Goal: Information Seeking & Learning: Learn about a topic

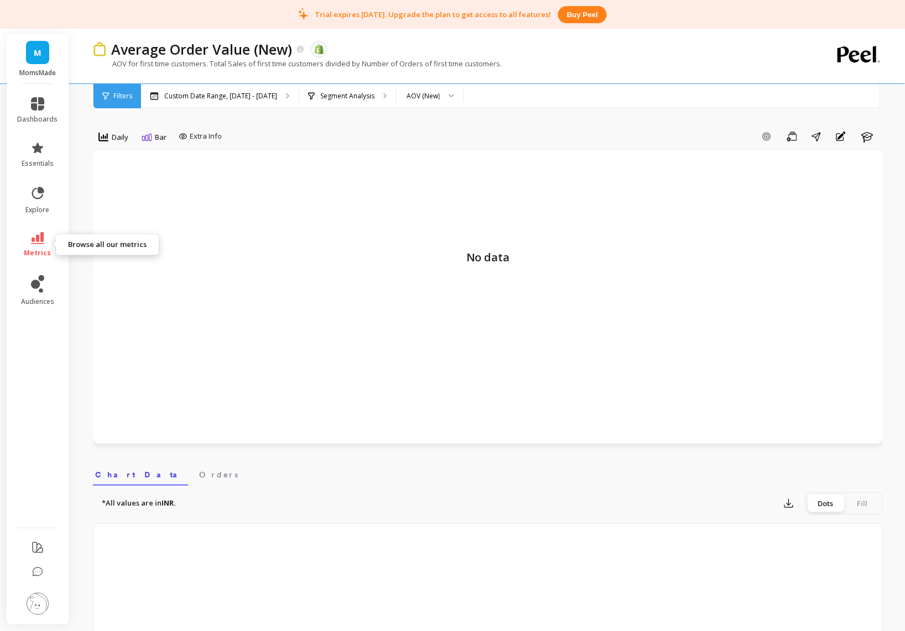
click at [41, 243] on icon at bounding box center [37, 238] width 13 height 12
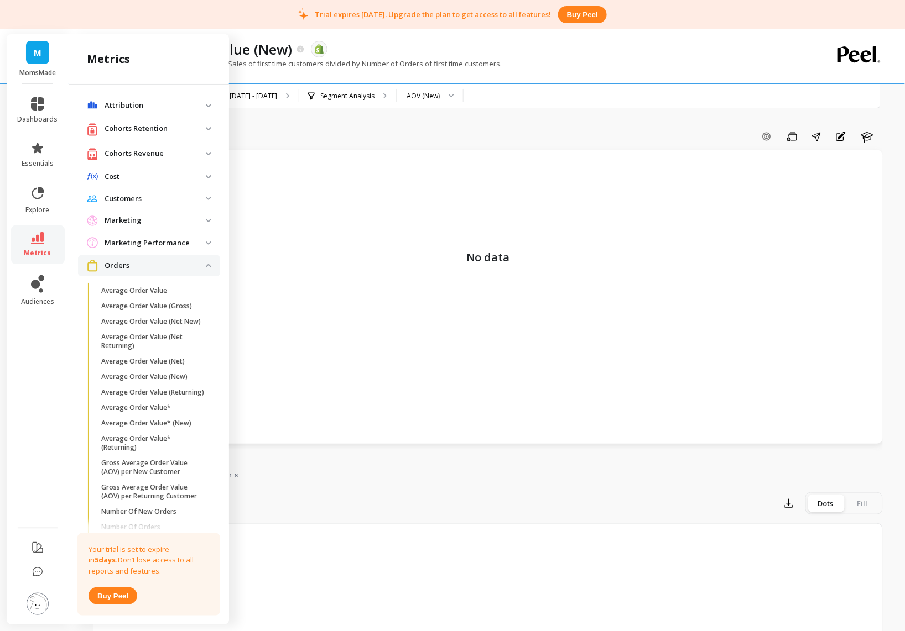
click at [179, 155] on p "Cohorts Revenue" at bounding box center [155, 153] width 101 height 11
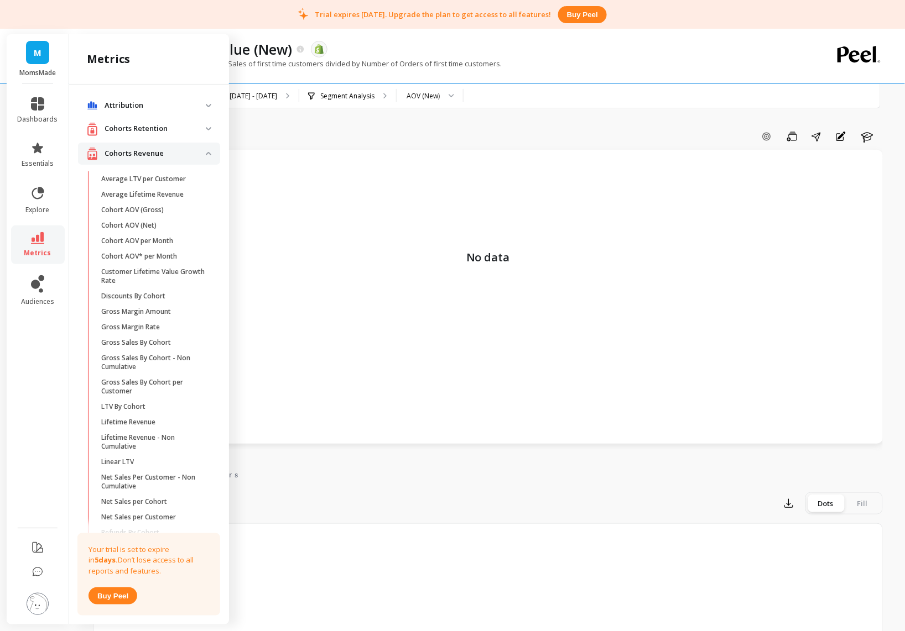
click at [180, 153] on p "Cohorts Revenue" at bounding box center [155, 153] width 101 height 11
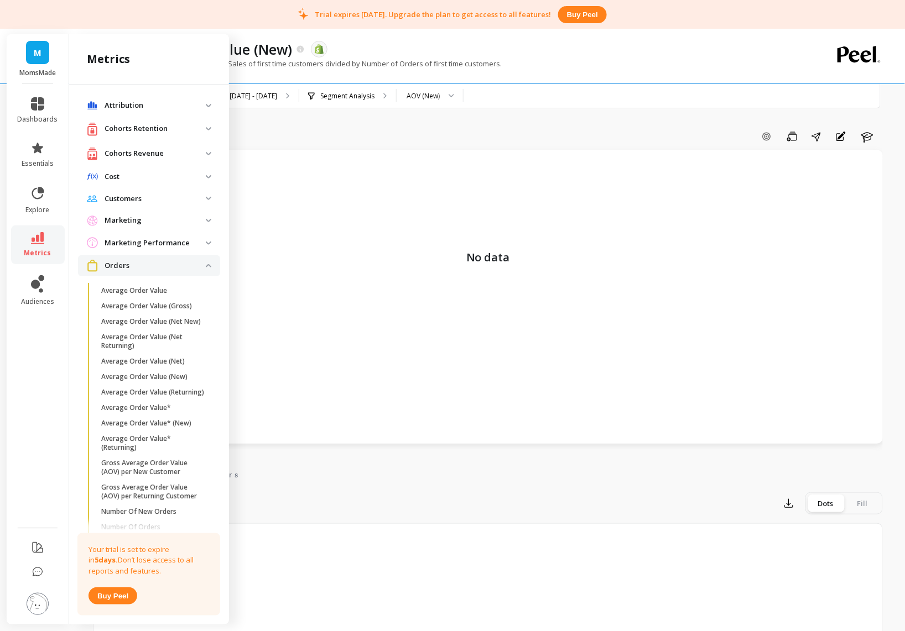
click at [181, 260] on p "Orders" at bounding box center [155, 265] width 101 height 11
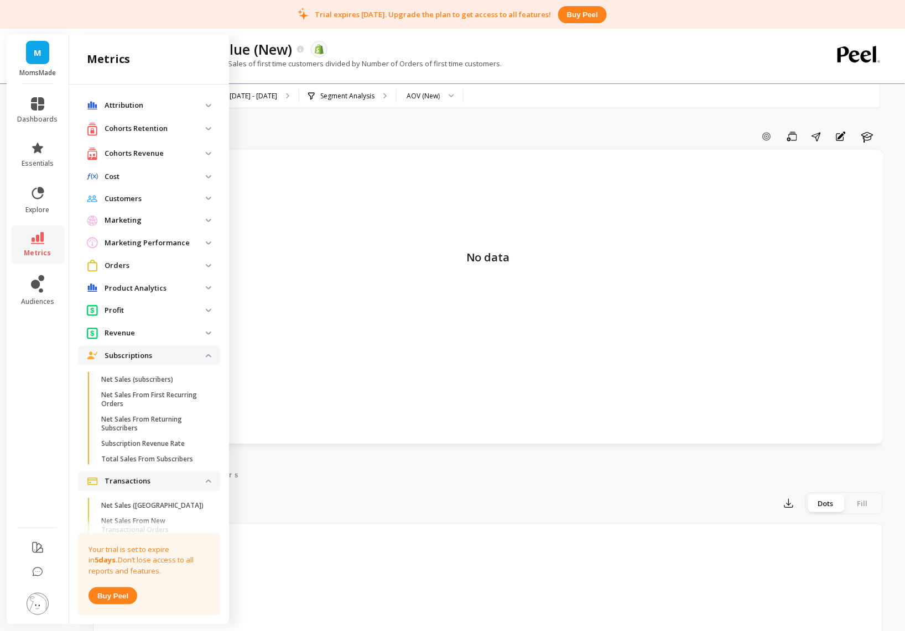
click at [176, 358] on p "Subscriptions" at bounding box center [155, 356] width 101 height 11
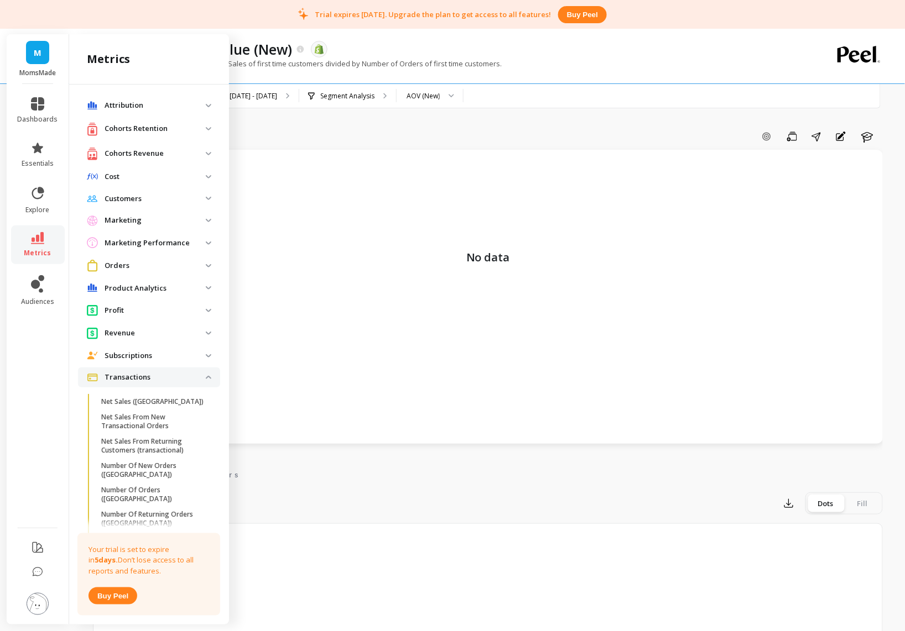
click at [179, 382] on p "Transactions" at bounding box center [155, 377] width 101 height 11
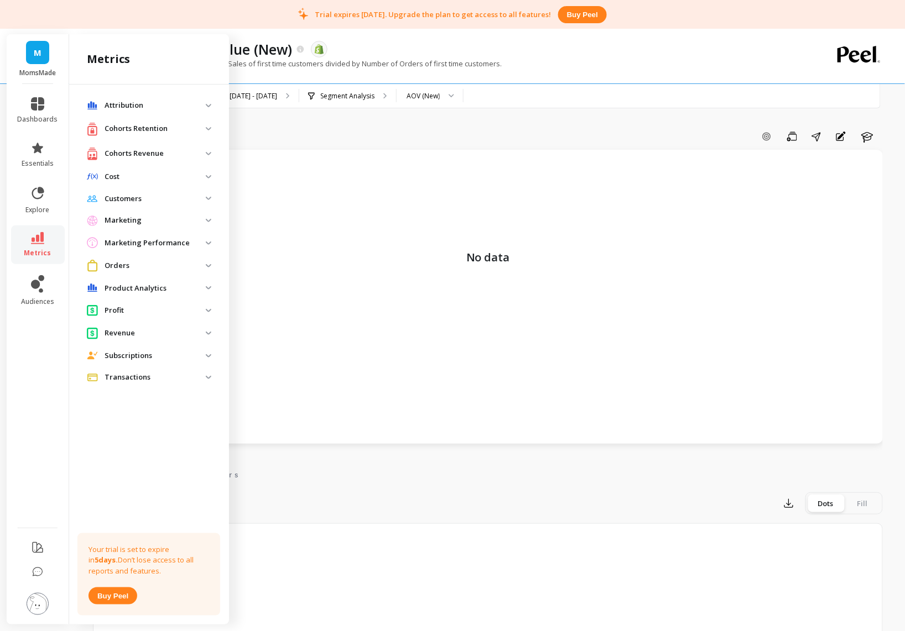
click at [152, 107] on p "Attribution" at bounding box center [155, 105] width 101 height 11
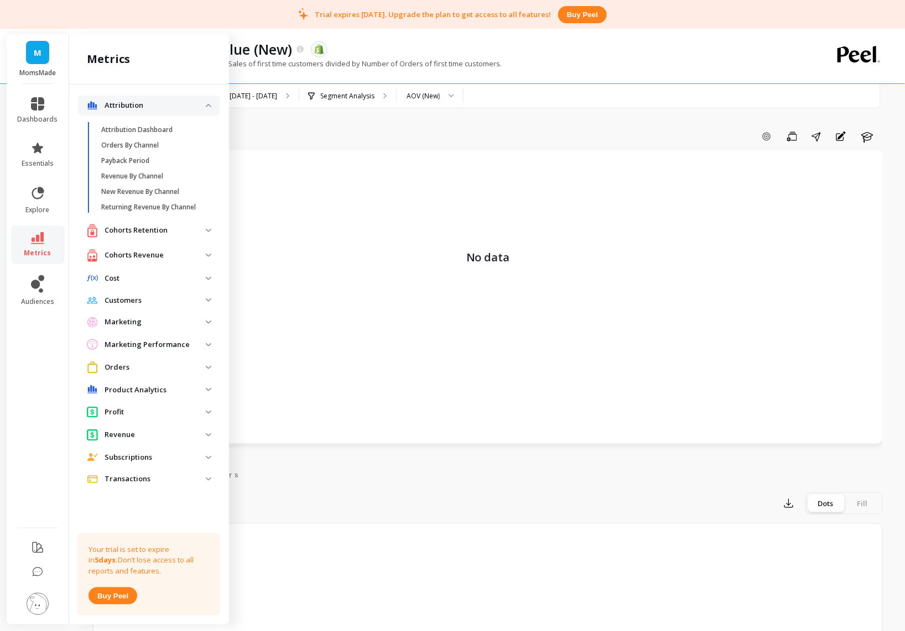
click at [152, 106] on p "Attribution" at bounding box center [155, 105] width 101 height 11
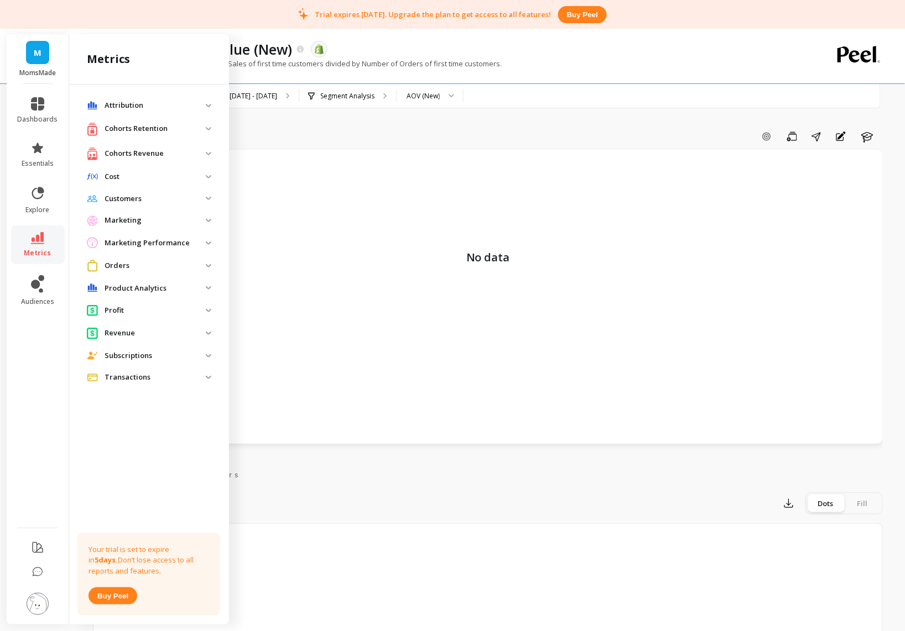
click at [158, 125] on p "Cohorts Retention" at bounding box center [155, 128] width 101 height 11
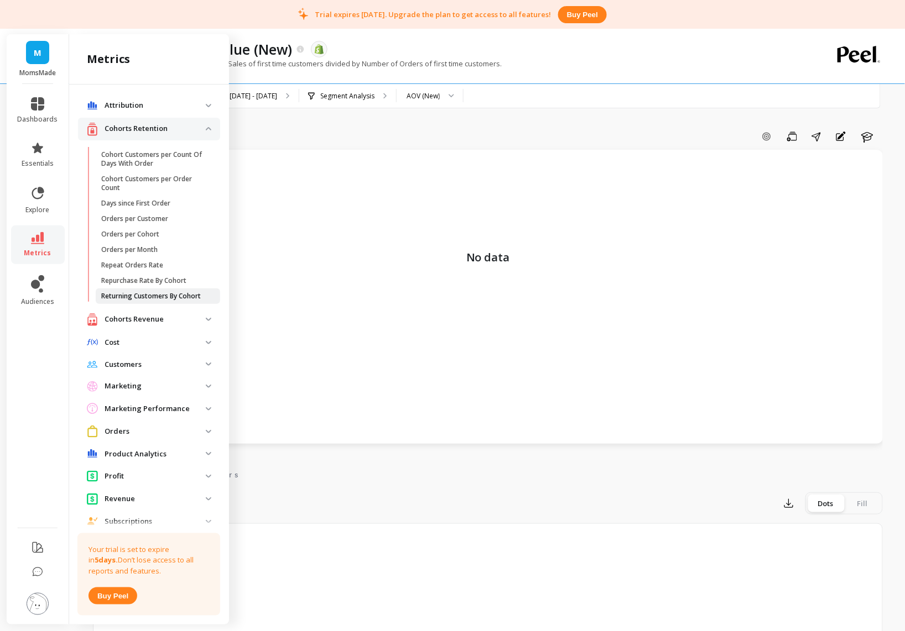
click at [160, 301] on p "Returning Customers By Cohort" at bounding box center [151, 296] width 100 height 9
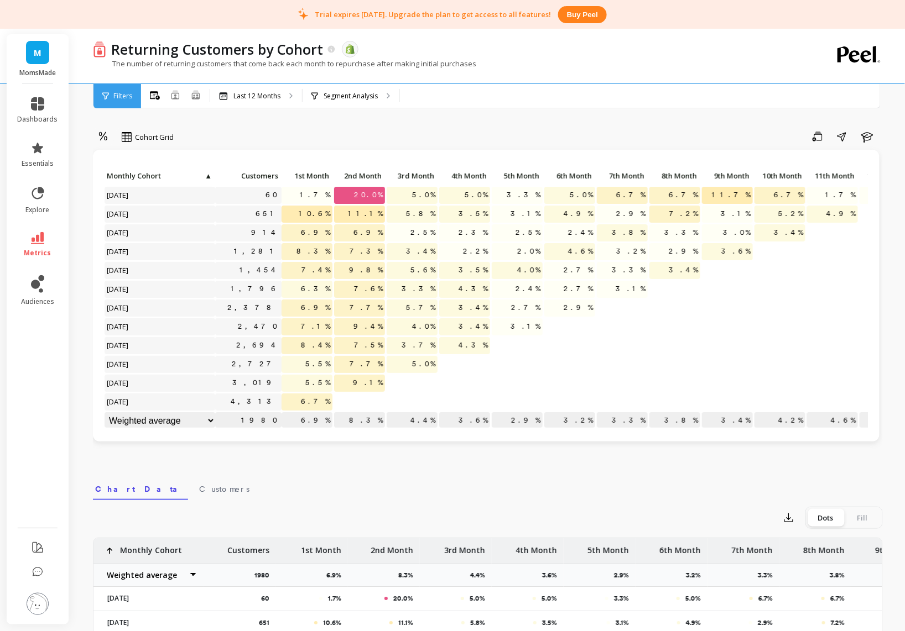
click at [366, 386] on span "9.1%" at bounding box center [368, 383] width 34 height 17
click at [423, 357] on span "5.0%" at bounding box center [424, 364] width 28 height 17
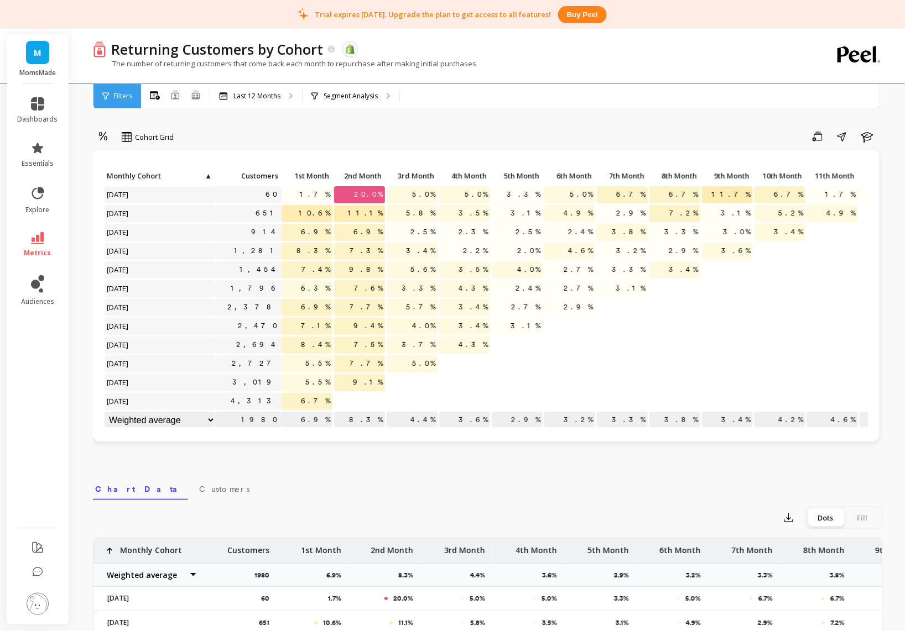
click at [477, 337] on span "4.3%" at bounding box center [473, 345] width 34 height 17
click at [531, 318] on span "3.1%" at bounding box center [525, 326] width 34 height 17
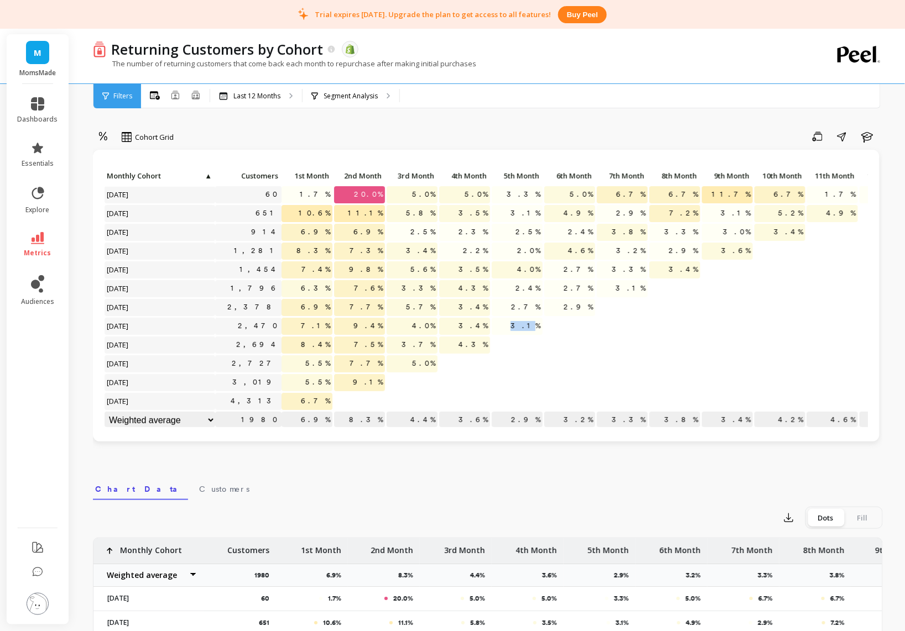
click at [531, 318] on span "3.1%" at bounding box center [525, 326] width 34 height 17
click at [576, 299] on span "2.9%" at bounding box center [578, 307] width 34 height 17
click at [634, 280] on span "3.1%" at bounding box center [630, 288] width 34 height 17
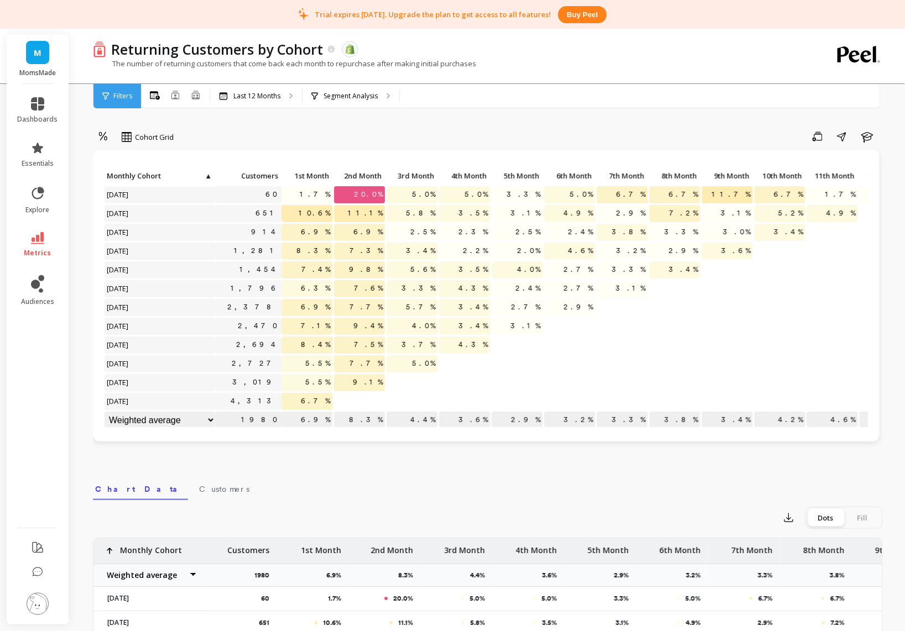
click at [692, 262] on span "3.4%" at bounding box center [683, 270] width 34 height 17
click at [739, 243] on span "3.6%" at bounding box center [736, 251] width 34 height 17
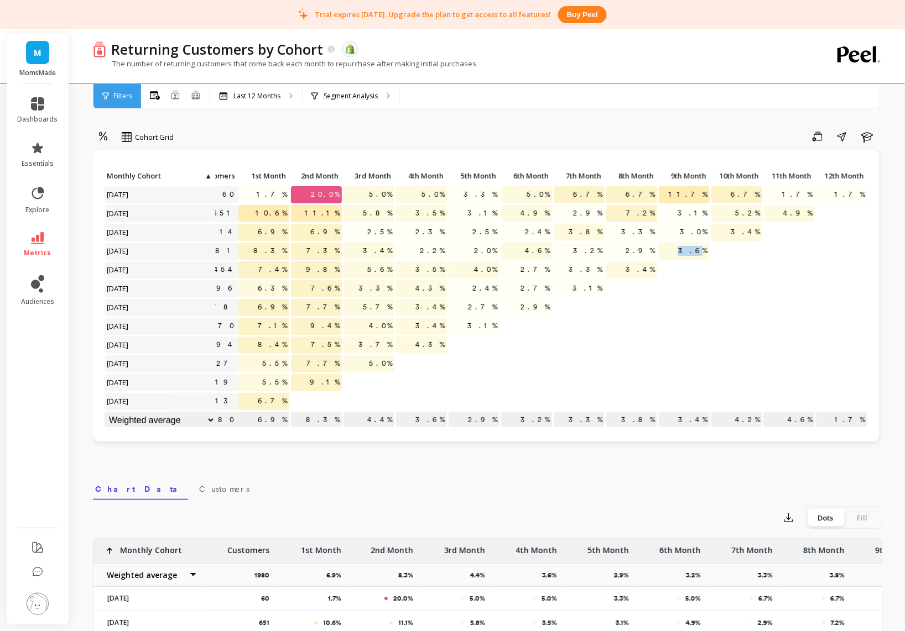
scroll to position [0, 52]
click at [805, 212] on div "4.9%" at bounding box center [789, 215] width 53 height 19
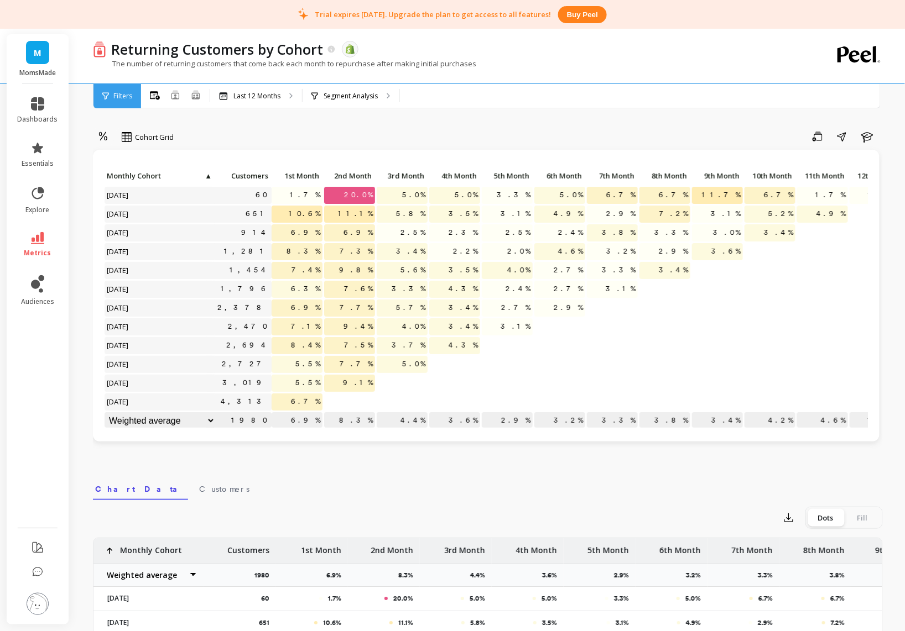
scroll to position [0, 0]
